Goal: Task Accomplishment & Management: Use online tool/utility

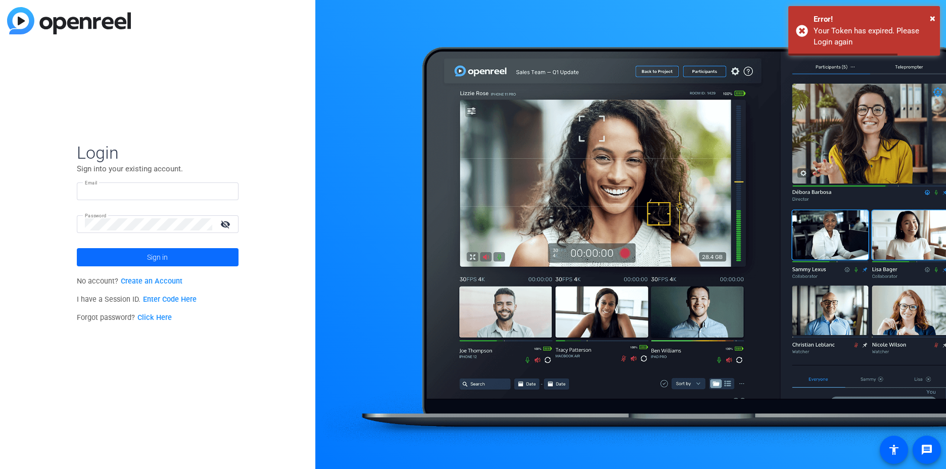
type input "[PERSON_NAME][EMAIL_ADDRESS][PERSON_NAME][DOMAIN_NAME]"
click at [153, 264] on span "Sign in" at bounding box center [157, 257] width 21 height 25
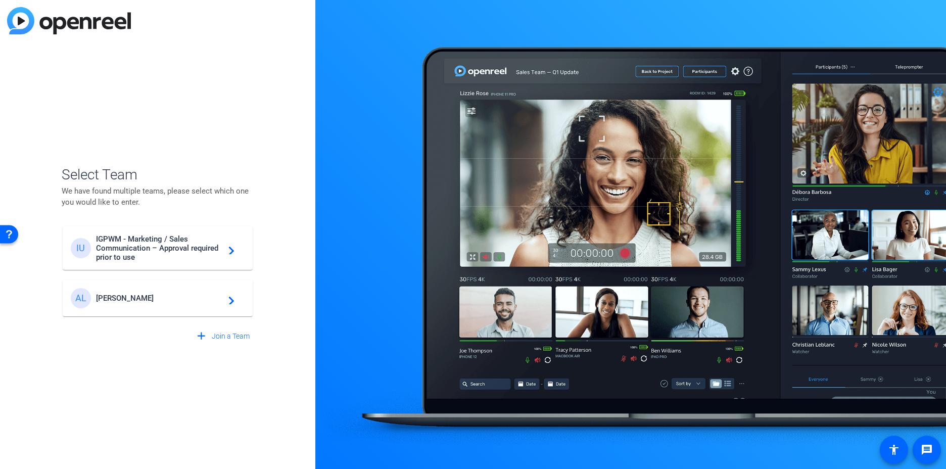
click at [185, 293] on div "AL [PERSON_NAME] navigate_next" at bounding box center [158, 298] width 174 height 20
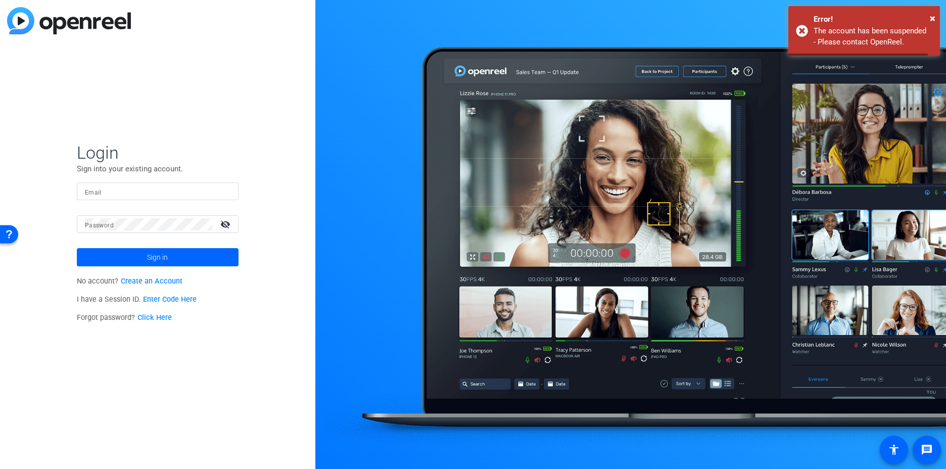
type input "[PERSON_NAME][EMAIL_ADDRESS][PERSON_NAME][DOMAIN_NAME]"
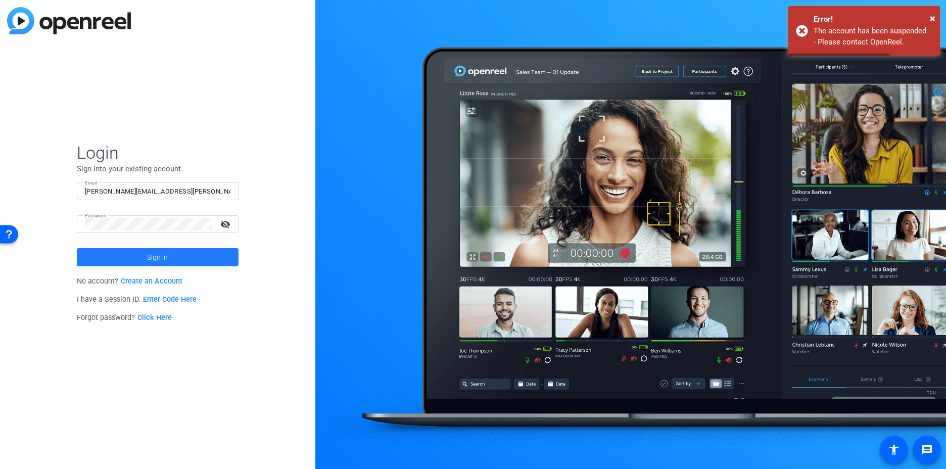
click at [140, 262] on span at bounding box center [158, 257] width 162 height 24
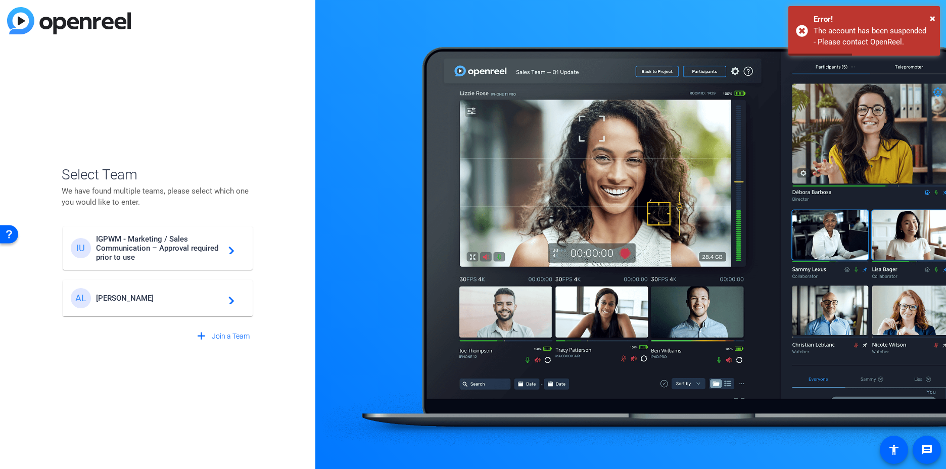
click at [161, 245] on span "IGPWM - Marketing / Sales Communication – Approval required prior to use" at bounding box center [159, 248] width 126 height 27
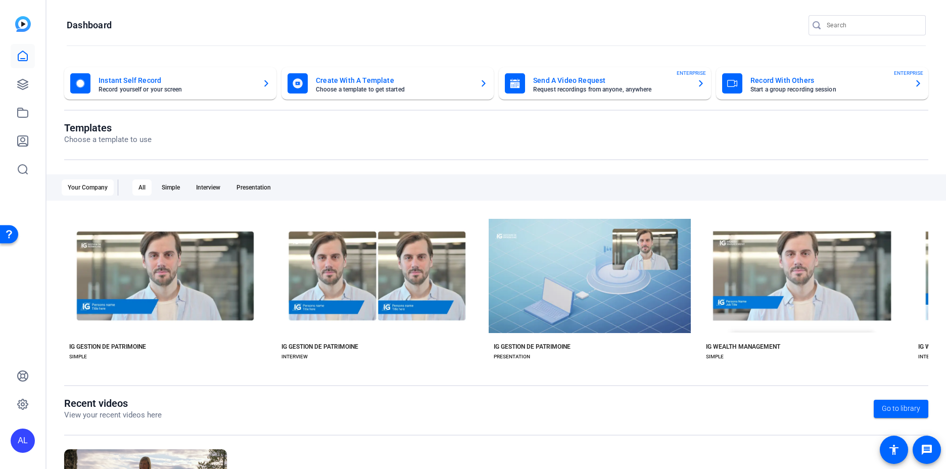
click at [180, 81] on mat-card-title "Instant Self Record" at bounding box center [177, 80] width 156 height 12
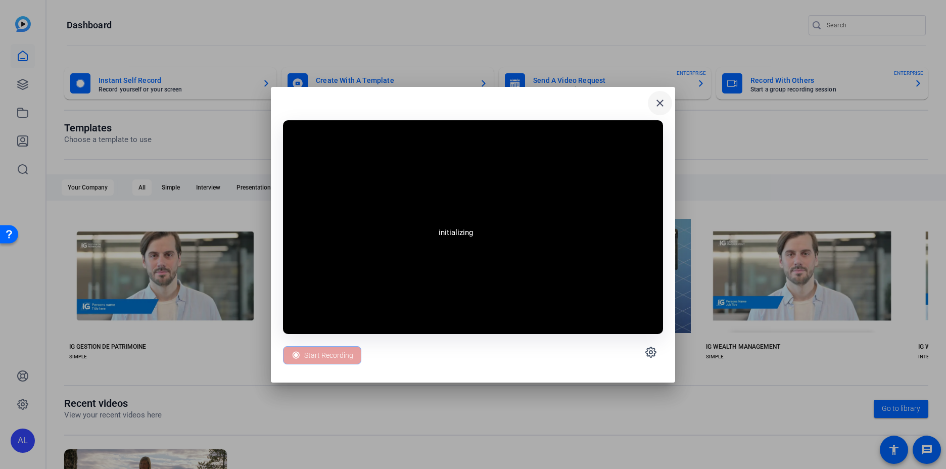
click at [661, 102] on mat-icon "close" at bounding box center [660, 103] width 12 height 12
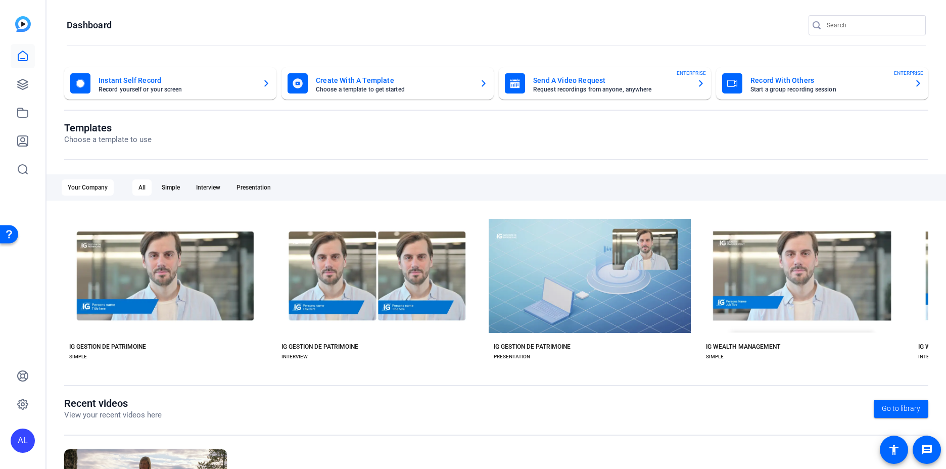
click at [373, 78] on mat-card-title "Create With A Template" at bounding box center [394, 80] width 156 height 12
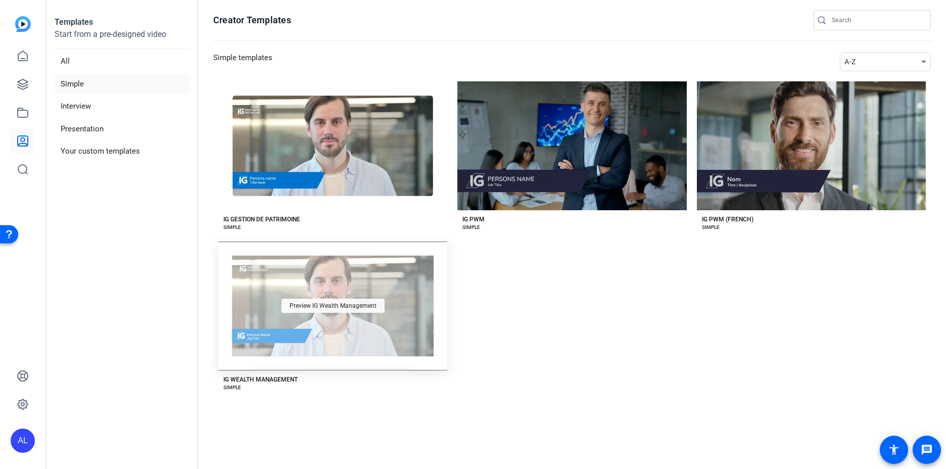
click at [332, 308] on span "Preview IG Wealth Management" at bounding box center [333, 306] width 87 height 6
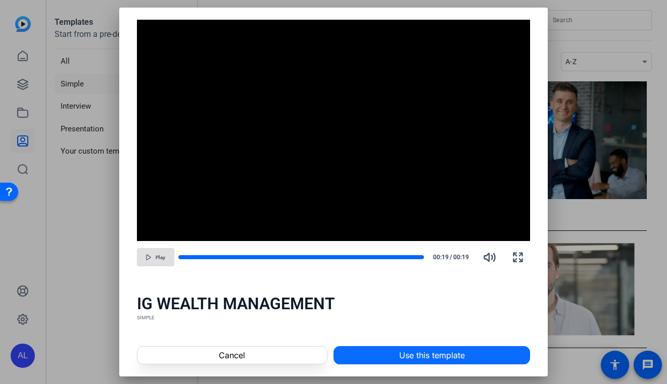
click at [504, 347] on span at bounding box center [432, 355] width 196 height 24
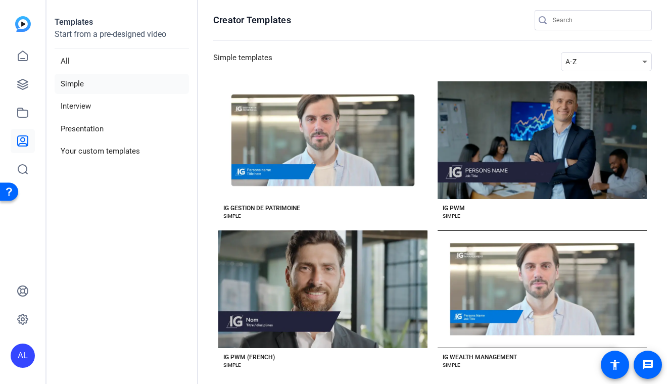
click at [30, 360] on div "AL" at bounding box center [23, 356] width 24 height 24
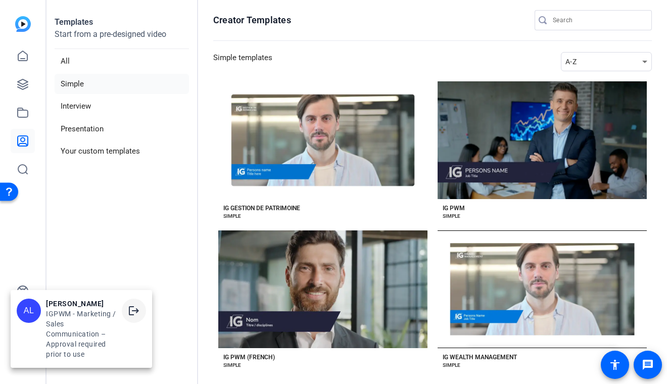
click at [132, 314] on mat-icon "logout" at bounding box center [134, 311] width 12 height 12
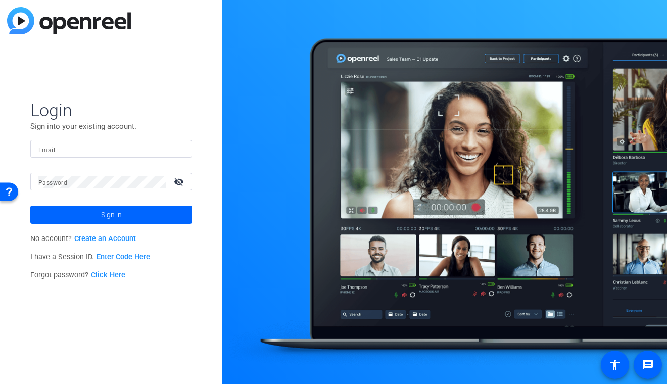
type input "[PERSON_NAME][EMAIL_ADDRESS][PERSON_NAME][DOMAIN_NAME]"
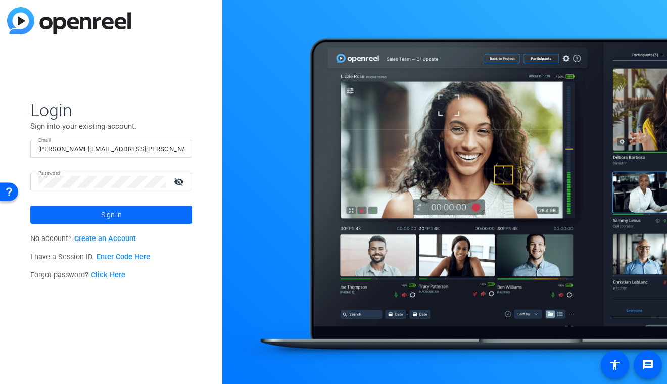
click at [113, 218] on span "Sign in" at bounding box center [111, 214] width 21 height 25
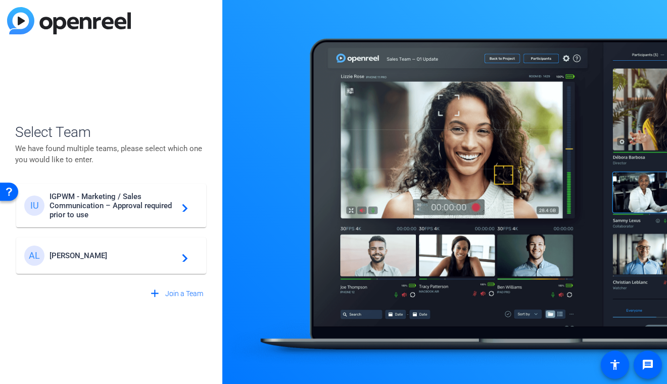
click at [90, 255] on span "[PERSON_NAME]" at bounding box center [113, 255] width 126 height 9
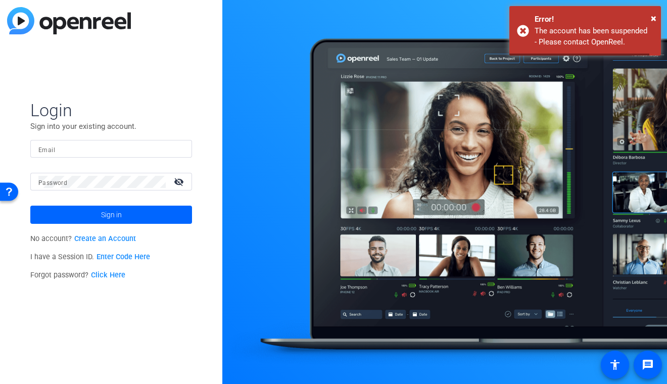
type input "[PERSON_NAME][EMAIL_ADDRESS][PERSON_NAME][DOMAIN_NAME]"
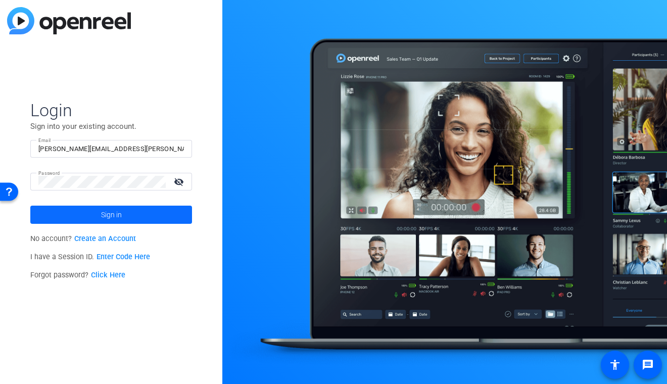
click at [103, 210] on span "Sign in" at bounding box center [111, 214] width 21 height 25
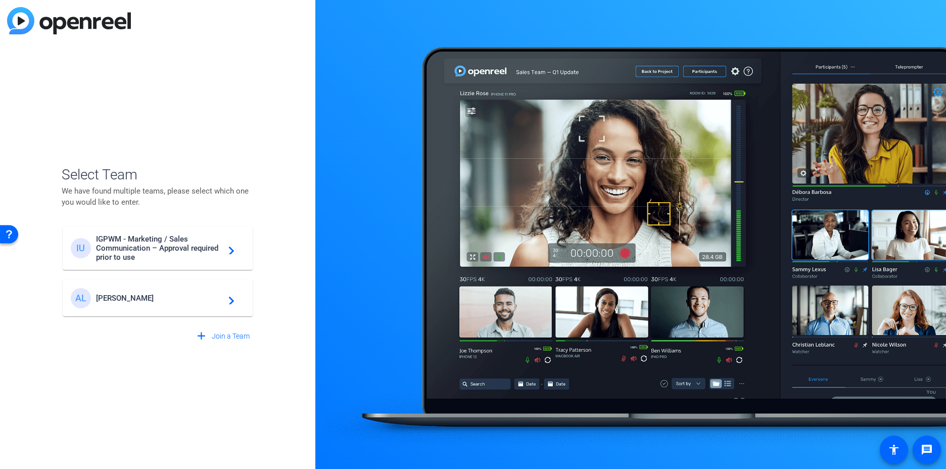
click at [127, 294] on span "[PERSON_NAME]" at bounding box center [159, 298] width 126 height 9
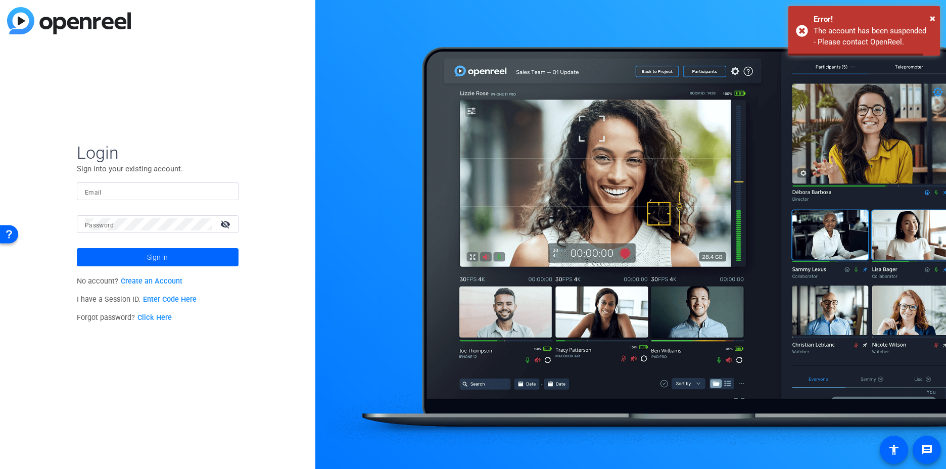
type input "[PERSON_NAME][EMAIL_ADDRESS][PERSON_NAME][DOMAIN_NAME]"
click at [930, 15] on div "Error!" at bounding box center [873, 20] width 119 height 12
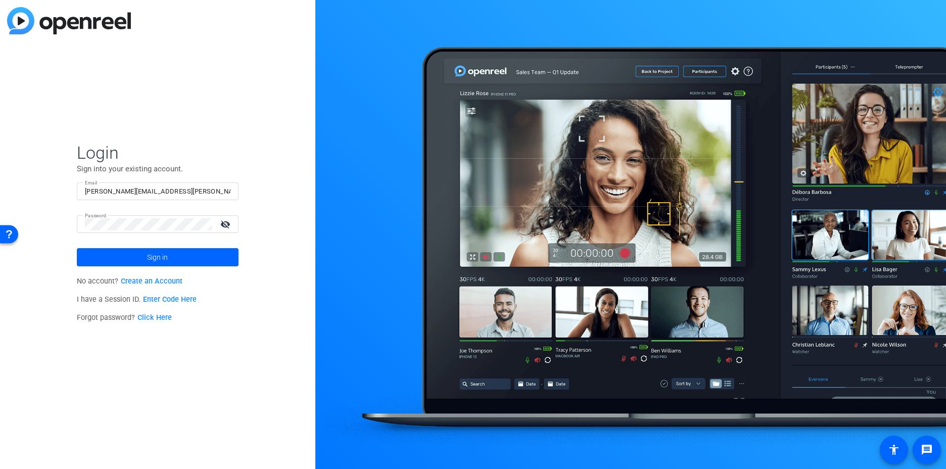
click at [178, 252] on span at bounding box center [158, 257] width 162 height 24
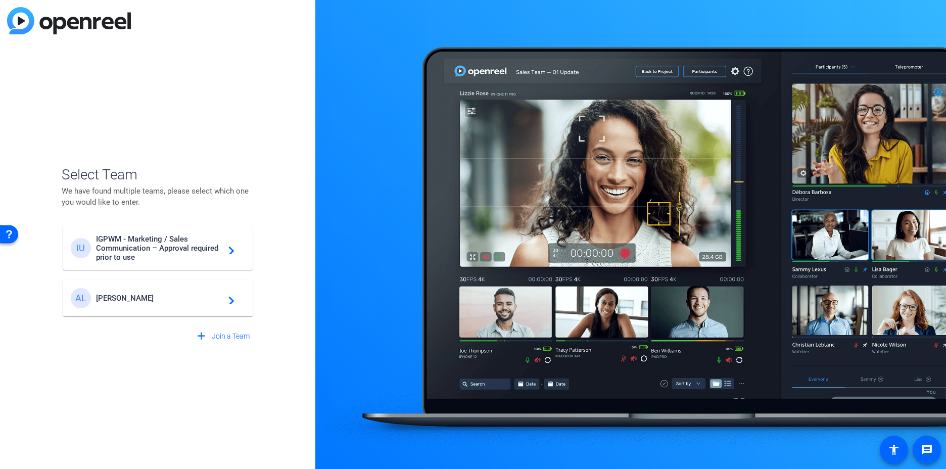
click at [193, 245] on span "IGPWM - Marketing / Sales Communication – Approval required prior to use" at bounding box center [159, 248] width 126 height 27
